Goal: Information Seeking & Learning: Learn about a topic

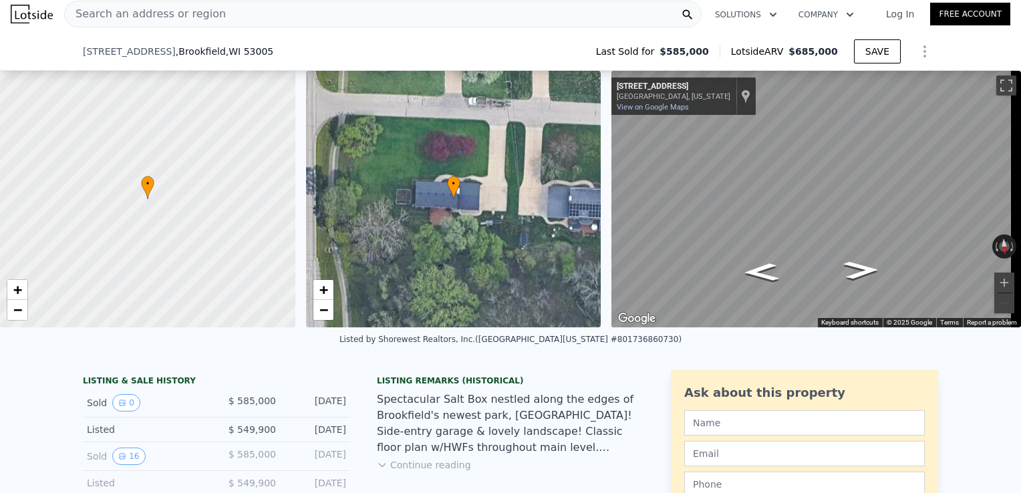
scroll to position [671, 0]
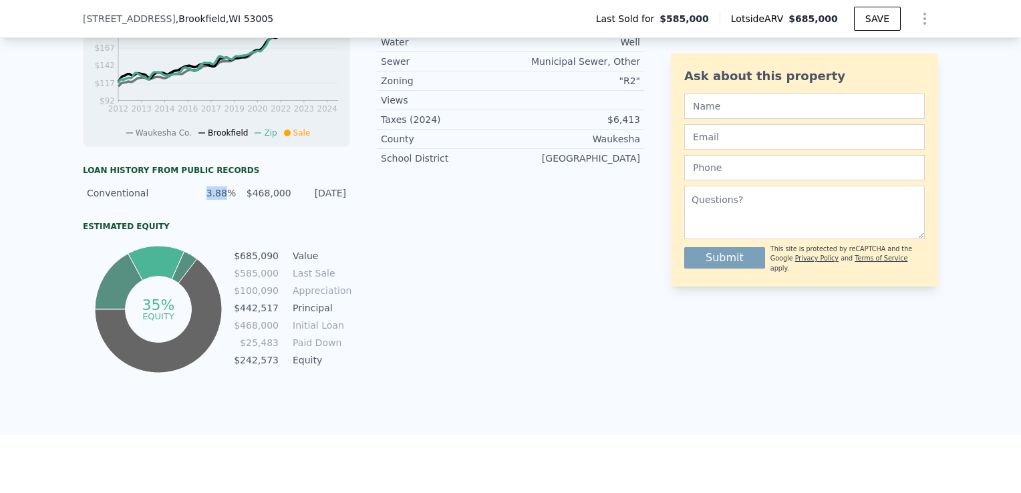
drag, startPoint x: 205, startPoint y: 203, endPoint x: 224, endPoint y: 203, distance: 18.7
click at [224, 200] on div "3.88%" at bounding box center [212, 192] width 47 height 13
drag, startPoint x: 239, startPoint y: 369, endPoint x: 252, endPoint y: 365, distance: 14.0
click at [252, 365] on td "$242,573" at bounding box center [256, 360] width 46 height 15
drag, startPoint x: 252, startPoint y: 365, endPoint x: 299, endPoint y: 217, distance: 155.1
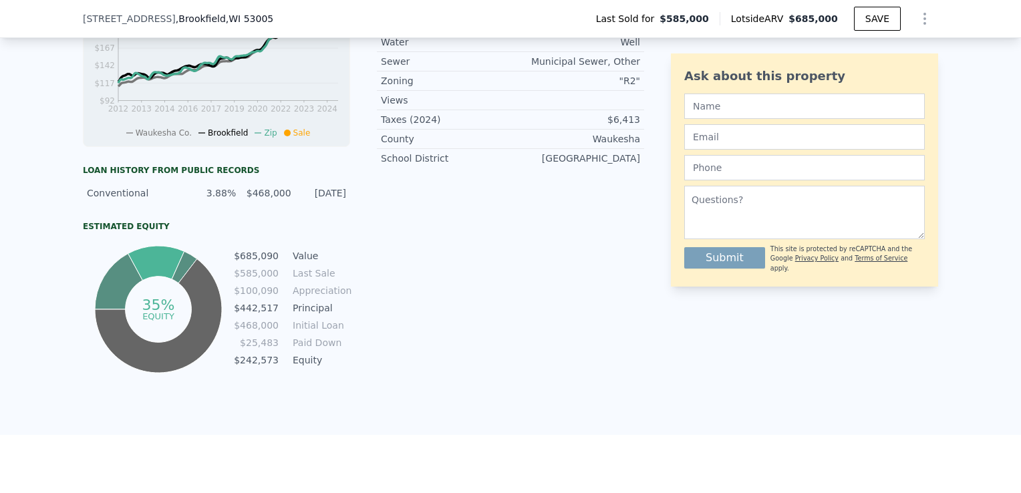
click at [299, 217] on div "Loan history from public records Conventional 3.88% $468,000 [DATE] Estimated E…" at bounding box center [216, 270] width 267 height 211
drag, startPoint x: 253, startPoint y: 202, endPoint x: 286, endPoint y: 204, distance: 32.8
click at [286, 204] on div "Conventional 3.88% $468,000 [DATE]" at bounding box center [216, 193] width 267 height 24
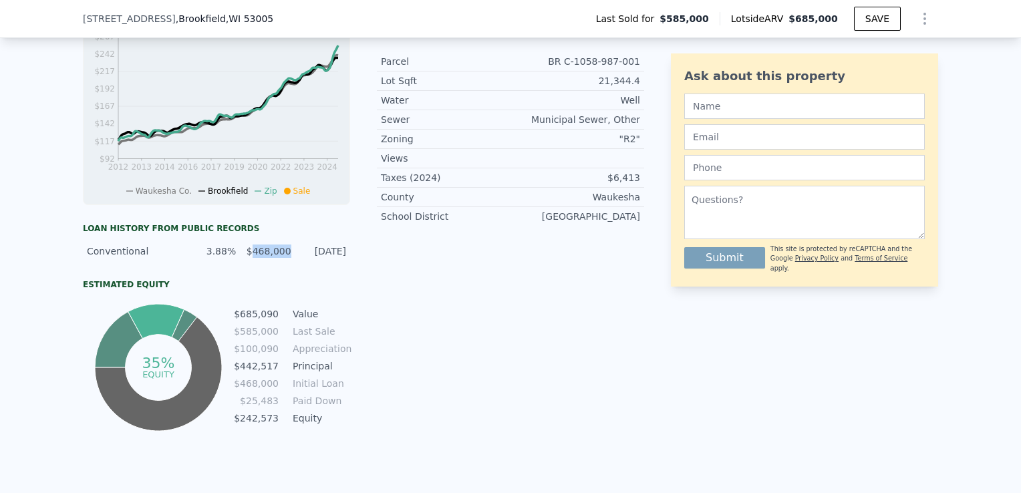
scroll to position [608, 0]
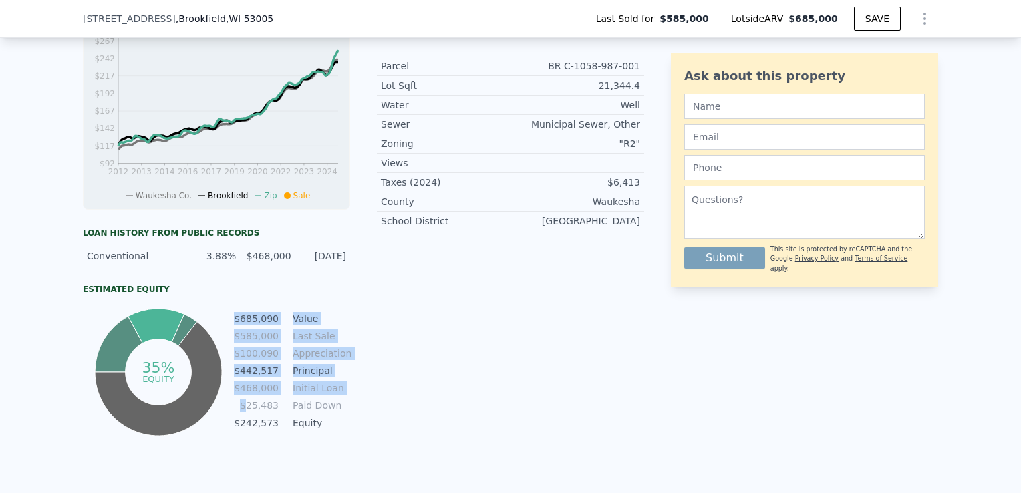
drag, startPoint x: 349, startPoint y: 415, endPoint x: 247, endPoint y: 413, distance: 102.9
click at [247, 413] on div "LISTING & SALE HISTORY Sold 0 $ 585,000 [DATE] Listed $ 549,900 [DATE] Sold 16 …" at bounding box center [363, 103] width 561 height 672
click at [246, 413] on td "$25,483" at bounding box center [256, 405] width 46 height 15
click at [329, 413] on td "Paid Down" at bounding box center [320, 405] width 60 height 15
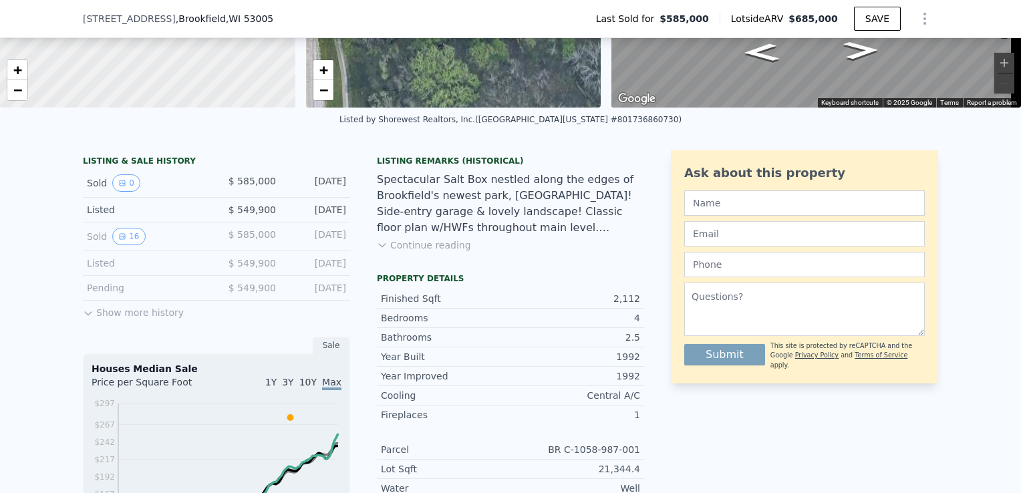
scroll to position [0, 0]
